Goal: Navigation & Orientation: Find specific page/section

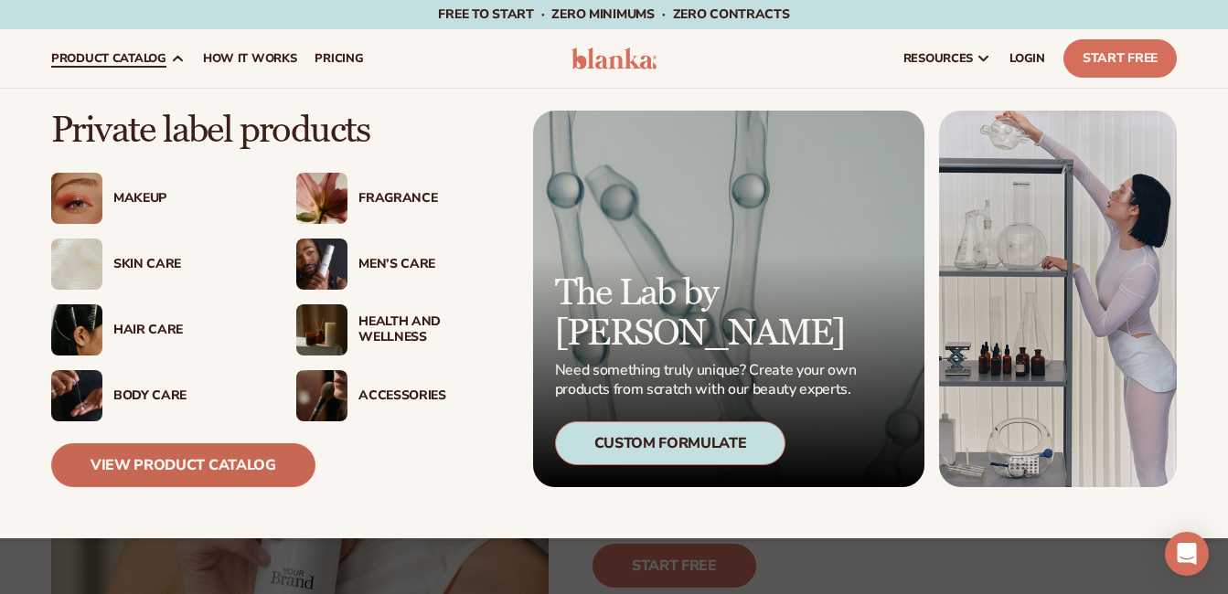
click at [264, 479] on link "View Product Catalog" at bounding box center [183, 466] width 264 height 44
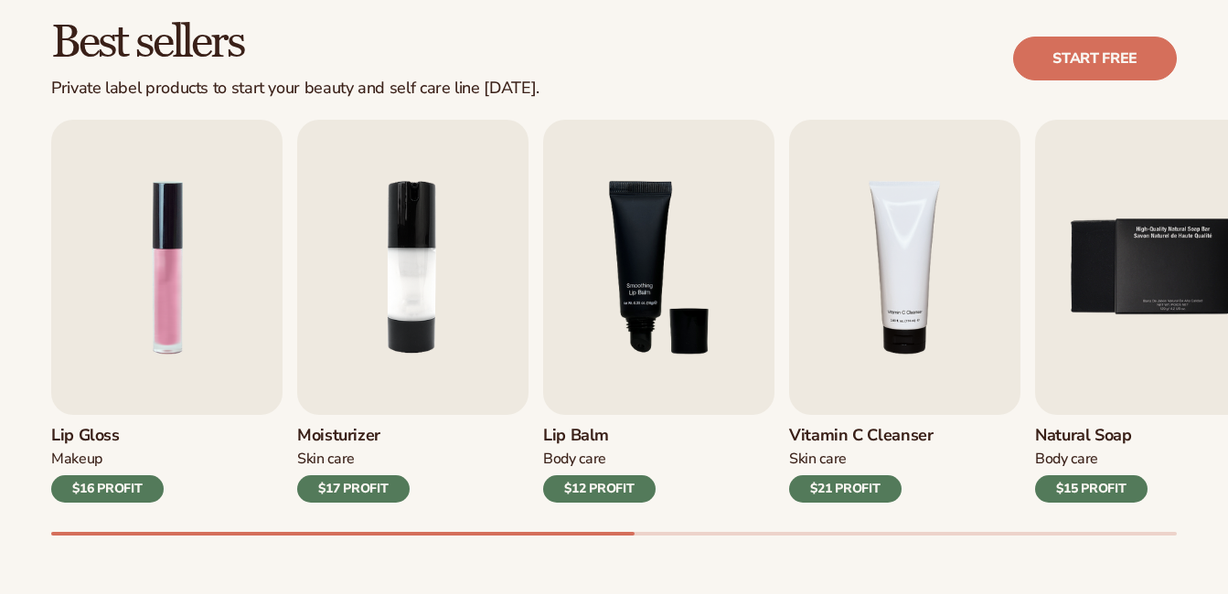
scroll to position [524, 0]
